Goal: Navigation & Orientation: Understand site structure

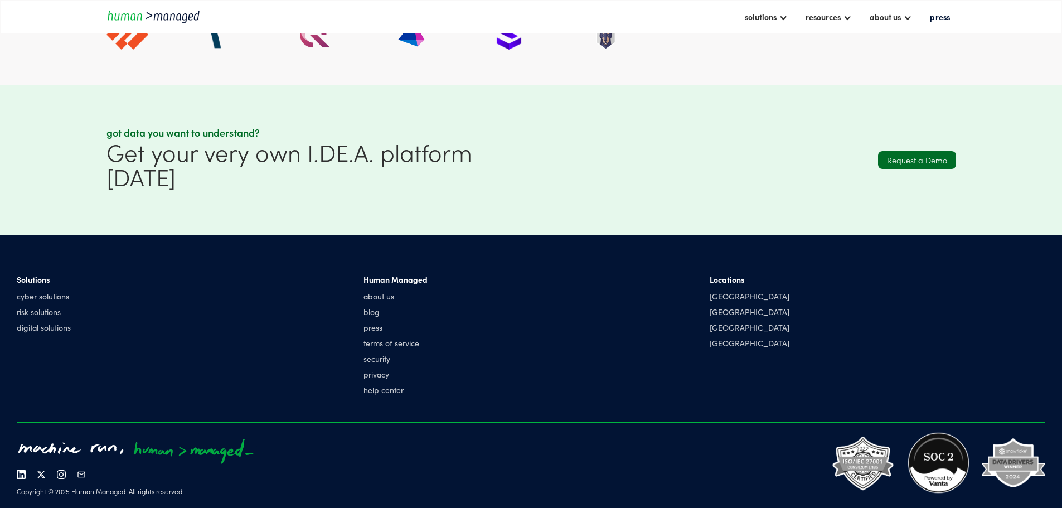
scroll to position [3285, 0]
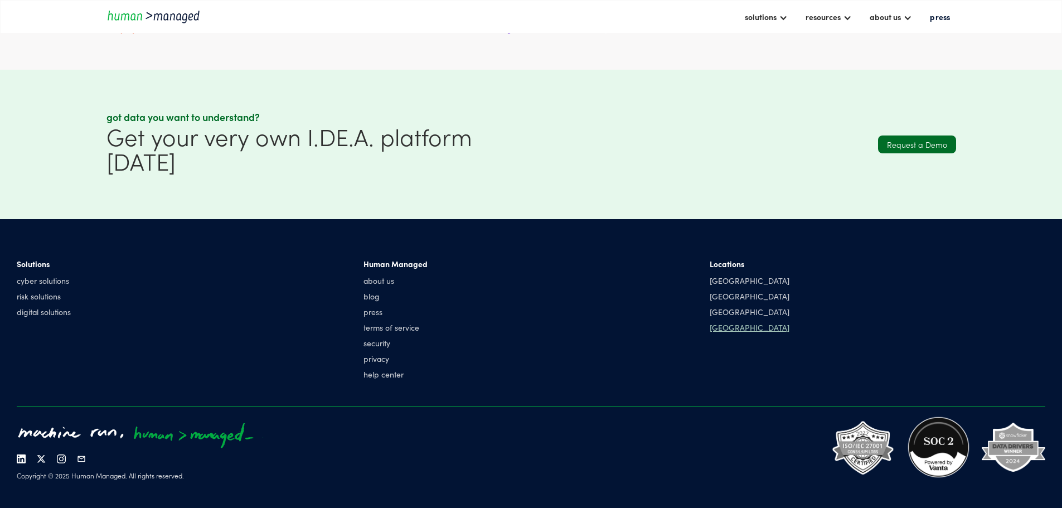
click at [710, 331] on div "[GEOGRAPHIC_DATA]" at bounding box center [750, 327] width 80 height 11
click at [879, 21] on div "about us" at bounding box center [885, 16] width 31 height 13
click at [779, 20] on div at bounding box center [783, 16] width 9 height 9
click at [745, 40] on link "Cyber solutions" at bounding box center [780, 47] width 70 height 17
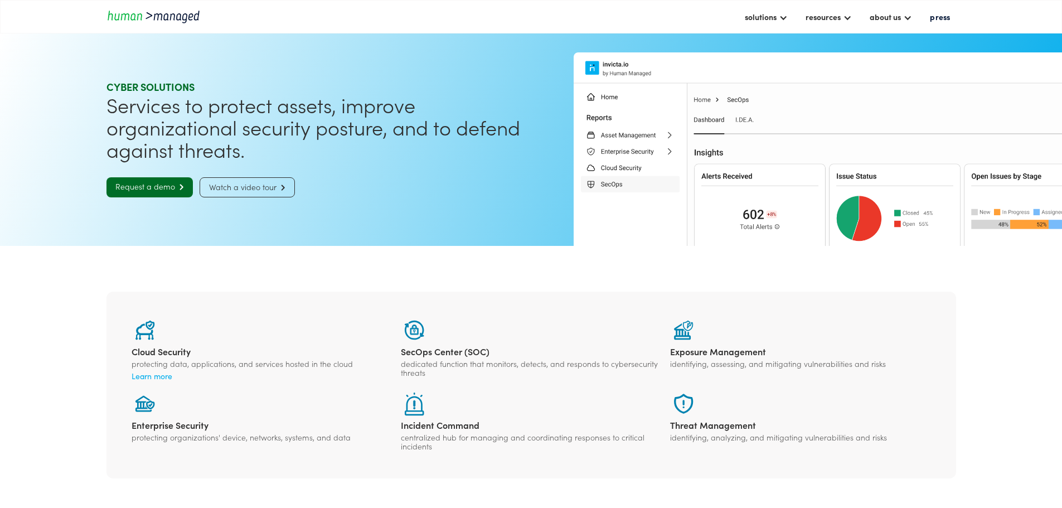
click at [151, 21] on img "home" at bounding box center [157, 16] width 100 height 15
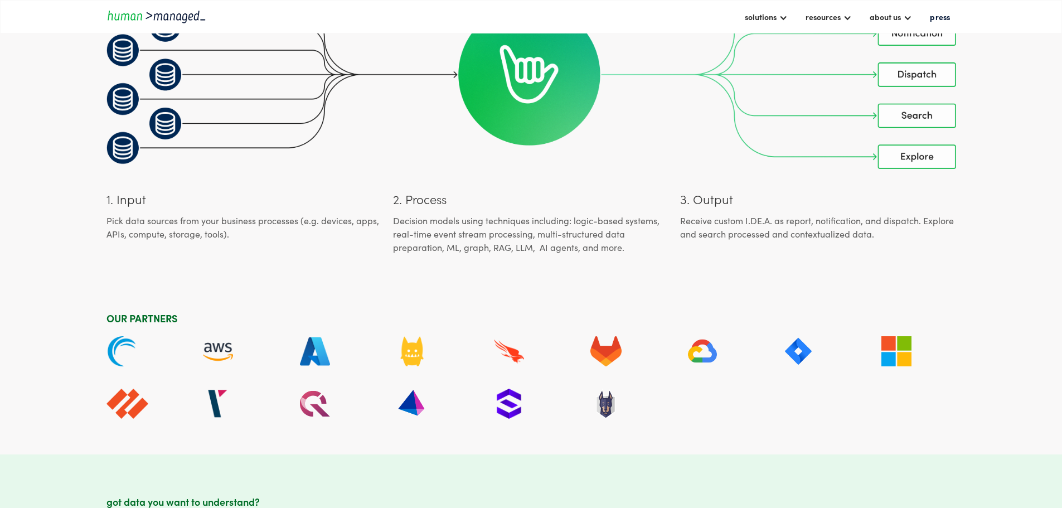
scroll to position [3179, 0]
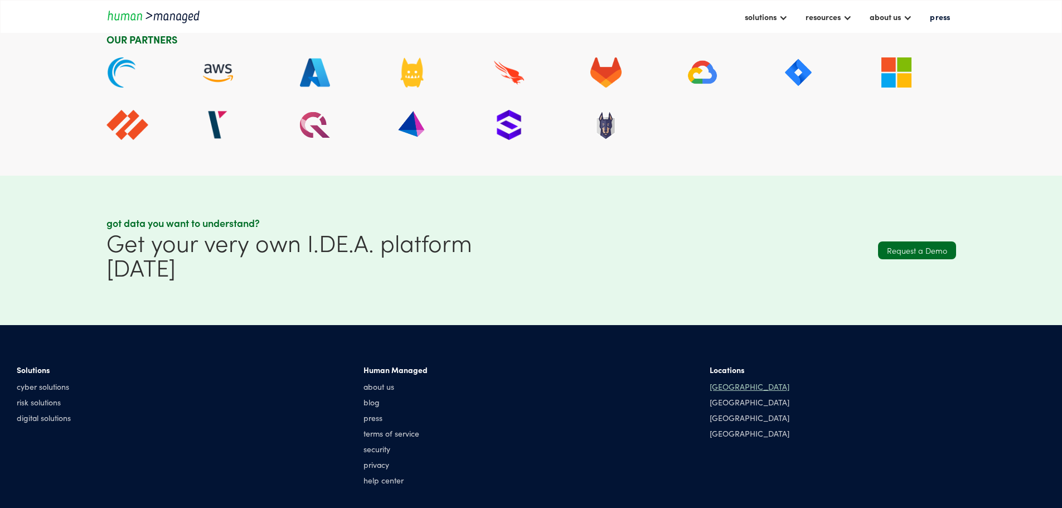
click at [710, 389] on div "[GEOGRAPHIC_DATA]" at bounding box center [750, 386] width 80 height 11
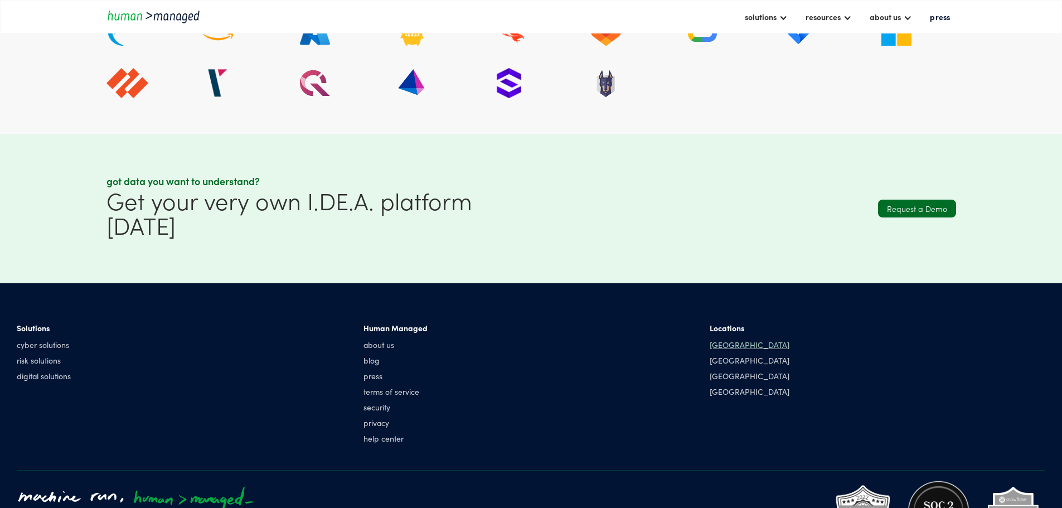
scroll to position [3285, 0]
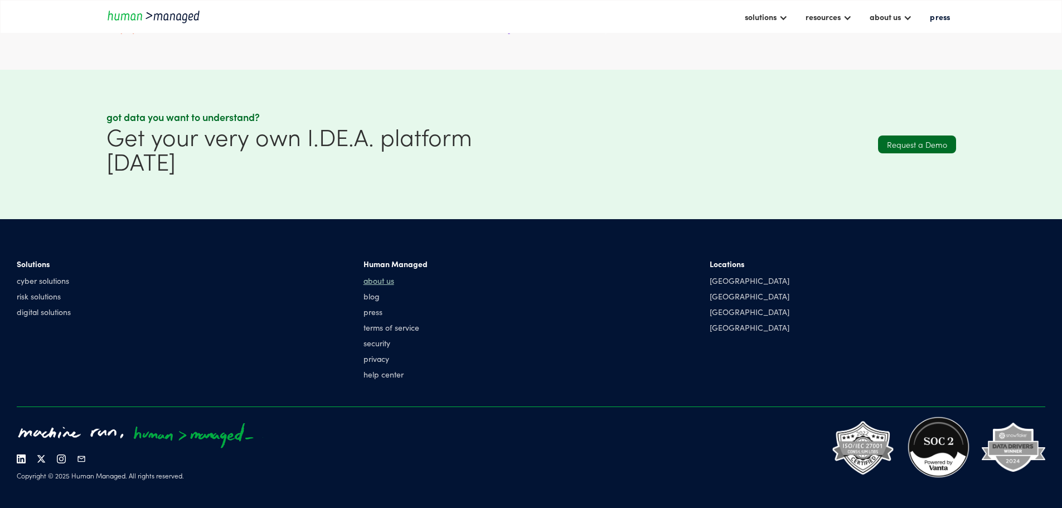
click at [428, 281] on link "about us" at bounding box center [396, 280] width 64 height 11
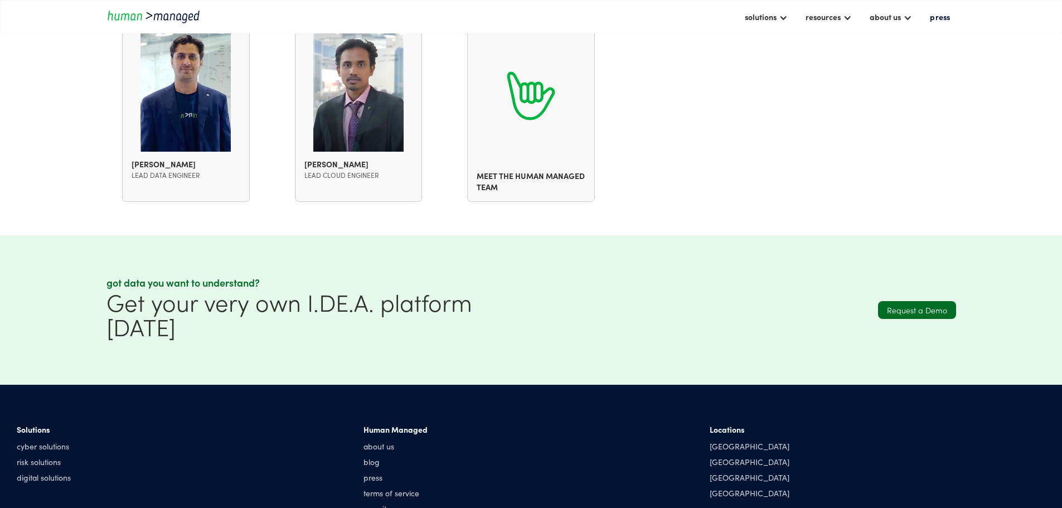
scroll to position [1391, 0]
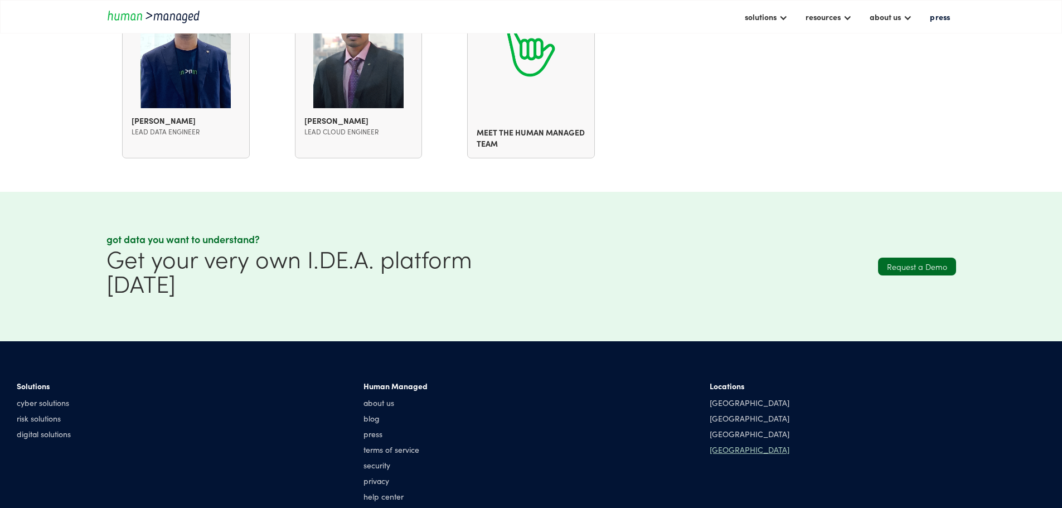
click at [710, 444] on div "[GEOGRAPHIC_DATA]" at bounding box center [750, 449] width 80 height 11
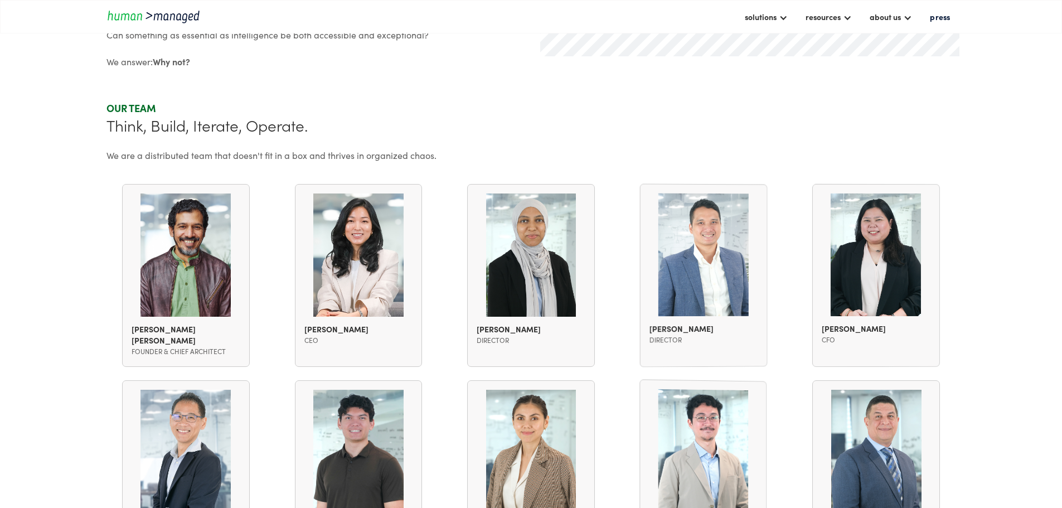
scroll to position [778, 0]
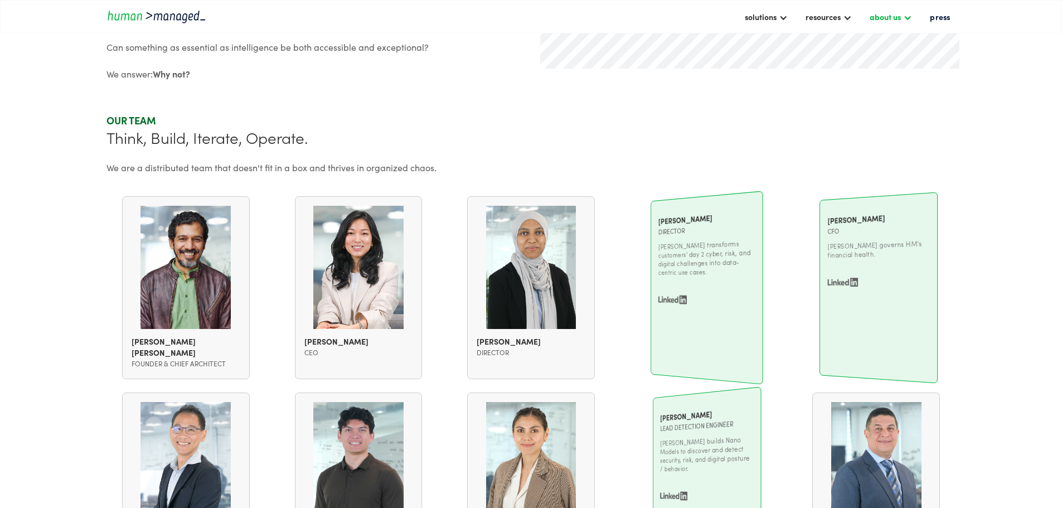
click at [888, 15] on div "about us" at bounding box center [885, 16] width 31 height 13
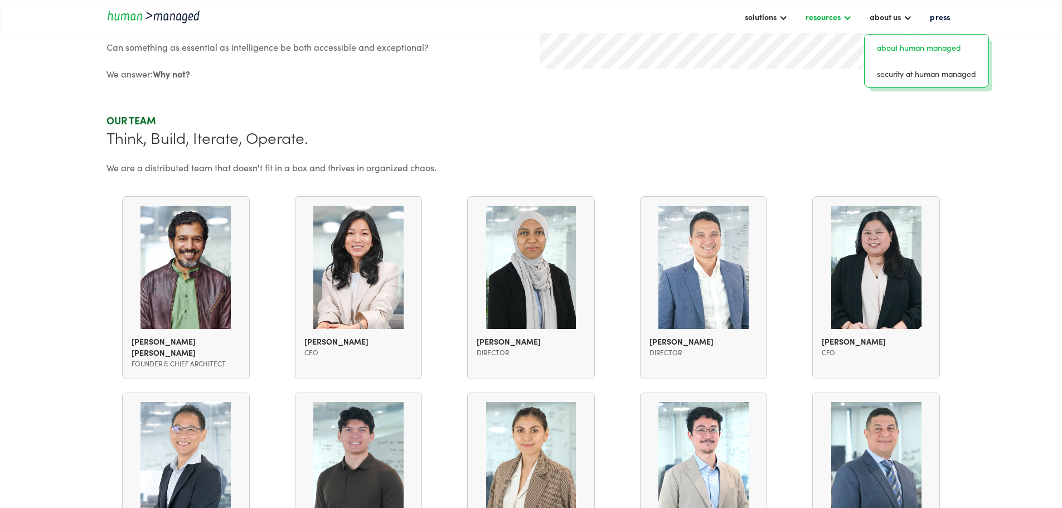
click at [820, 15] on div "resources" at bounding box center [823, 16] width 35 height 13
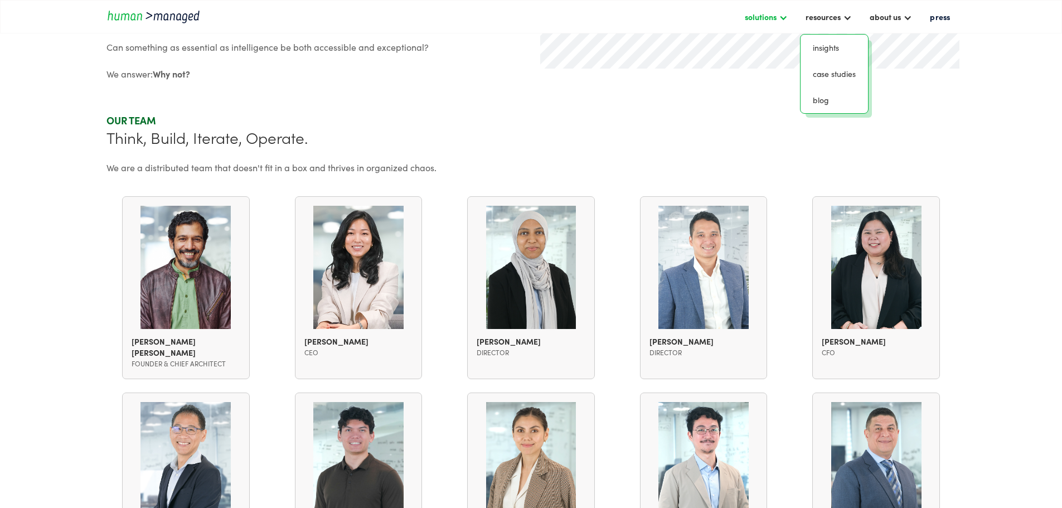
click at [745, 13] on div "solutions" at bounding box center [761, 16] width 32 height 13
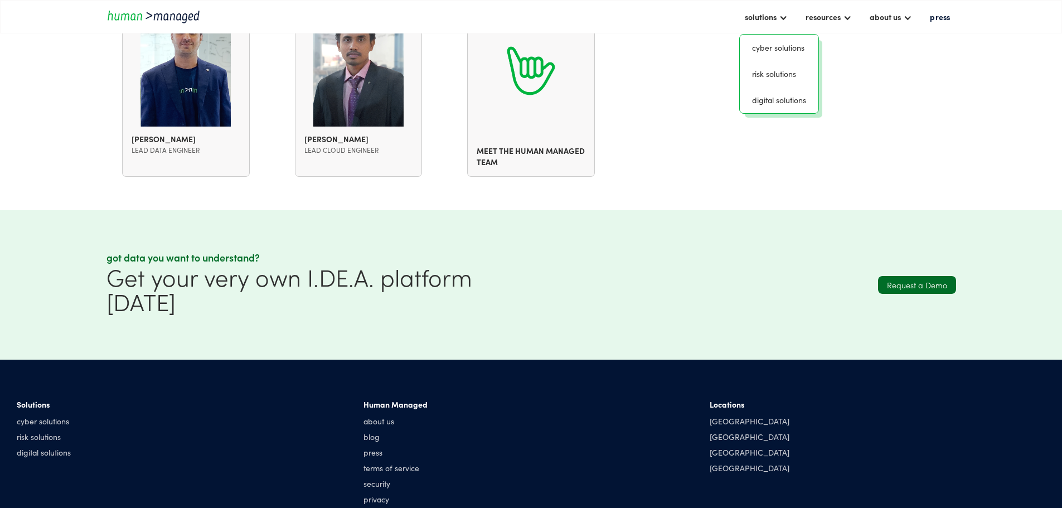
scroll to position [1391, 0]
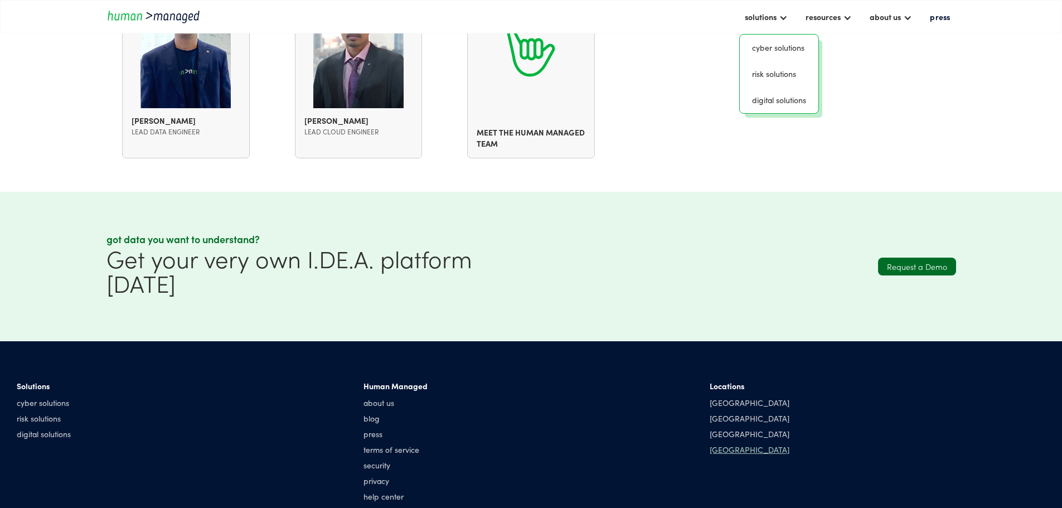
click at [710, 444] on div "[GEOGRAPHIC_DATA]" at bounding box center [750, 449] width 80 height 11
